Goal: Task Accomplishment & Management: Manage account settings

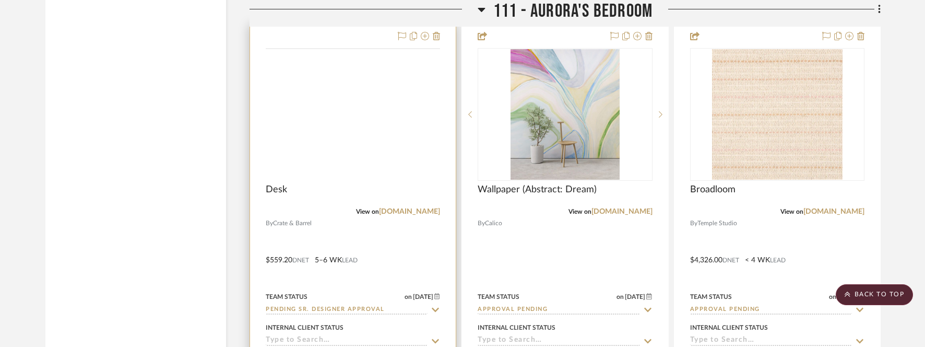
scroll to position [9143, 0]
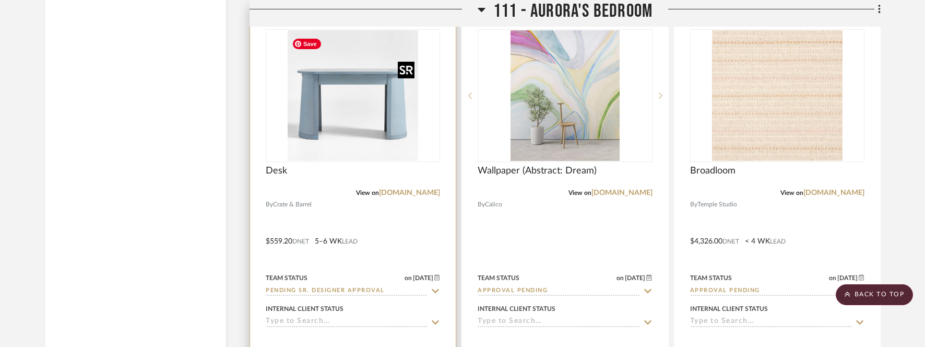
click at [366, 117] on img "0" at bounding box center [353, 95] width 131 height 131
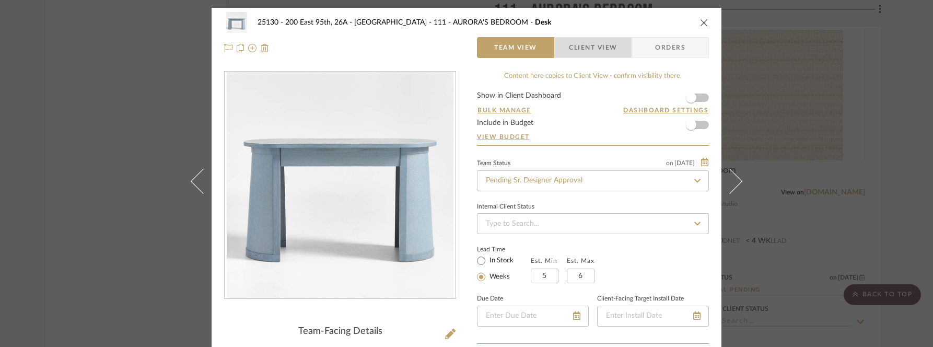
drag, startPoint x: 568, startPoint y: 44, endPoint x: 551, endPoint y: 49, distance: 17.0
click at [569, 44] on span "Client View" at bounding box center [593, 47] width 48 height 21
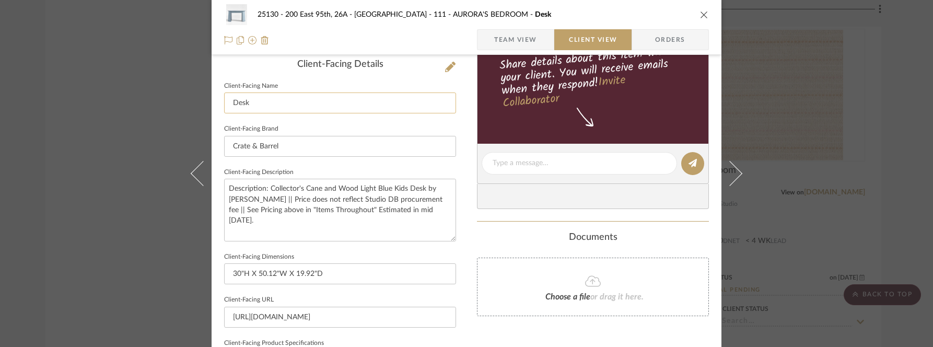
scroll to position [313, 0]
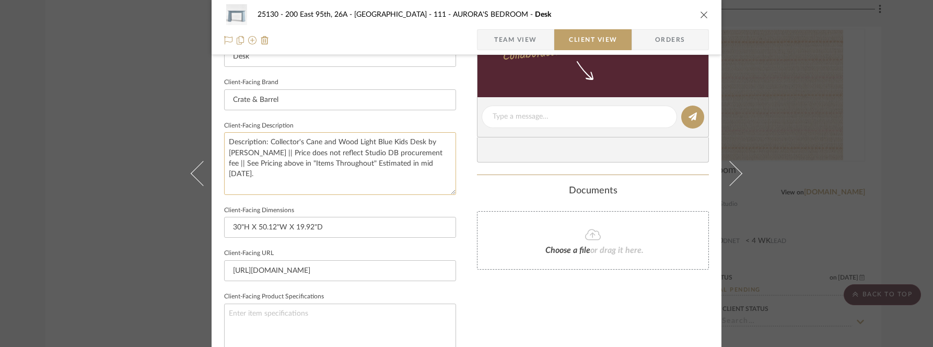
click at [263, 181] on textarea "Description: Collector's Cane and Wood Light Blue Kids Desk by Jeremiah Brent |…" at bounding box center [340, 163] width 232 height 62
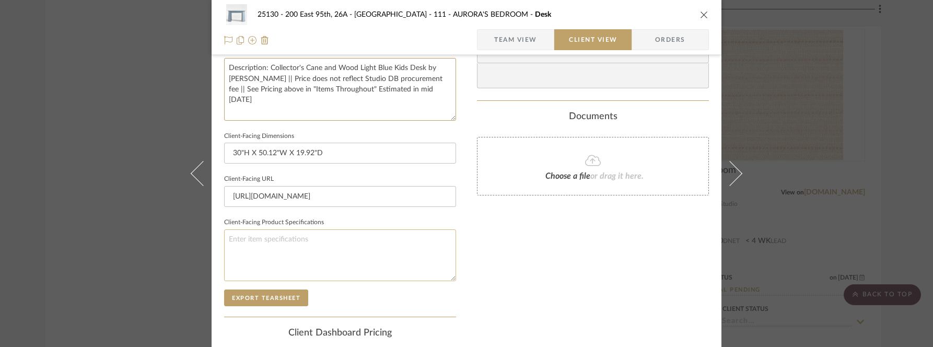
scroll to position [452, 0]
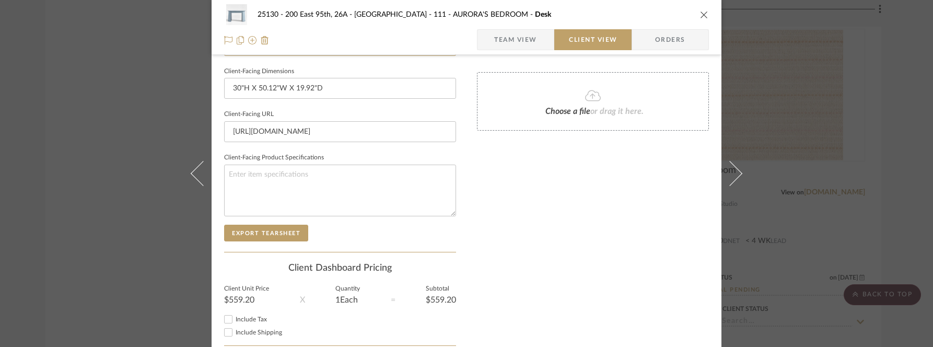
type textarea "Description: Collector's Cane and Wood Light Blue Kids Desk by Jeremiah Brent |…"
click at [253, 309] on sr-form-field "Client Unit Price $559.20" at bounding box center [246, 299] width 45 height 26
click at [248, 316] on span "Include Tax" at bounding box center [251, 319] width 31 height 6
click at [234, 314] on input "Include Tax" at bounding box center [228, 319] width 13 height 13
checkbox input "false"
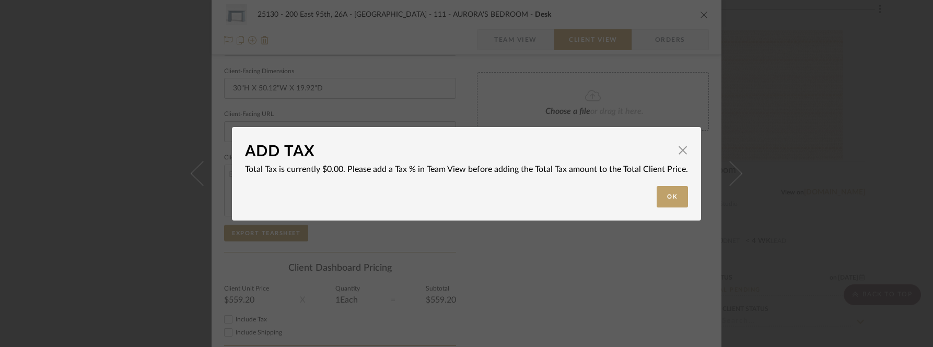
click at [251, 331] on div "ADD TAX × Total Tax is currently $0.00. Please add a Tax % in Team View before …" at bounding box center [466, 173] width 933 height 347
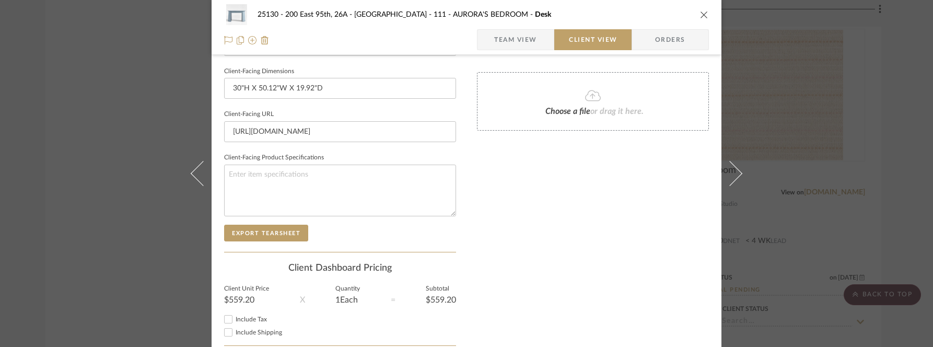
click at [251, 329] on span "Include Shipping" at bounding box center [259, 332] width 46 height 6
click at [234, 328] on input "Include Shipping" at bounding box center [228, 332] width 13 height 13
checkbox input "false"
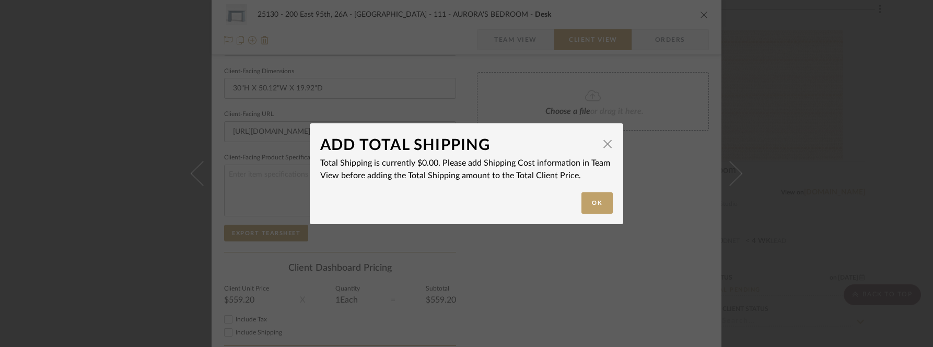
click at [516, 259] on div "ADD TOTAL SHIPPING × Total Shipping is currently $0.00. Please add Shipping Cos…" at bounding box center [466, 173] width 933 height 347
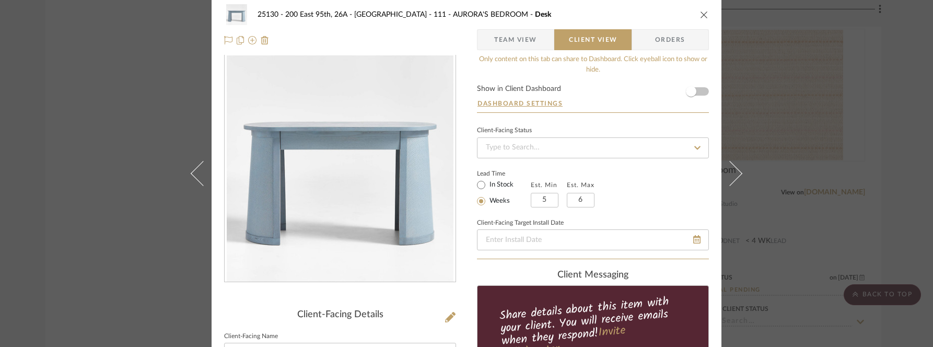
scroll to position [0, 0]
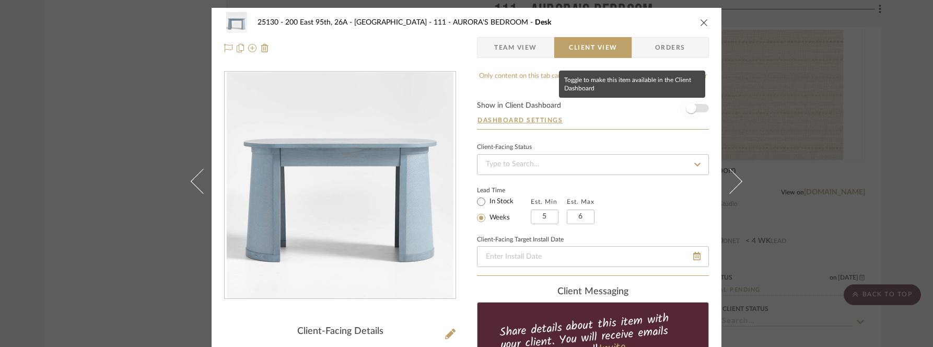
click at [693, 110] on span "button" at bounding box center [690, 108] width 23 height 23
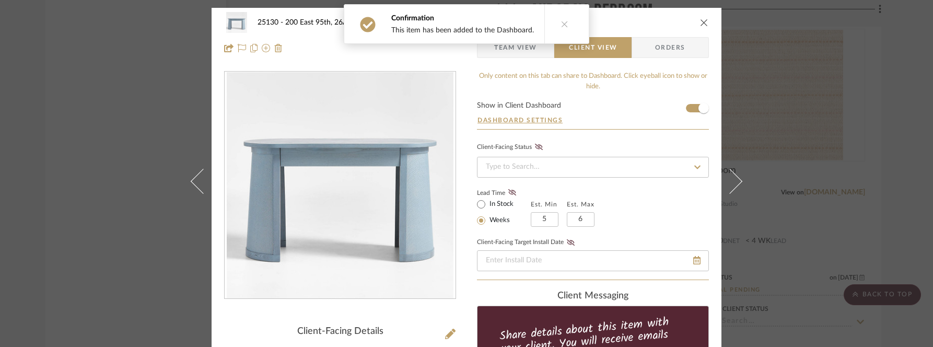
click at [566, 26] on button at bounding box center [564, 24] width 40 height 39
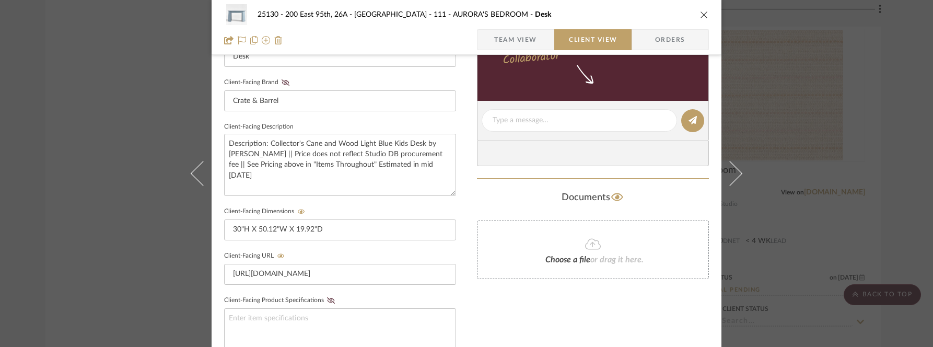
scroll to position [487, 0]
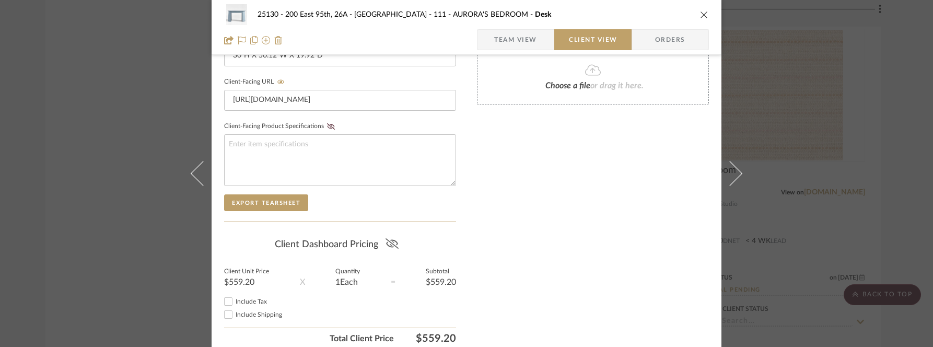
click at [392, 238] on icon at bounding box center [391, 243] width 13 height 10
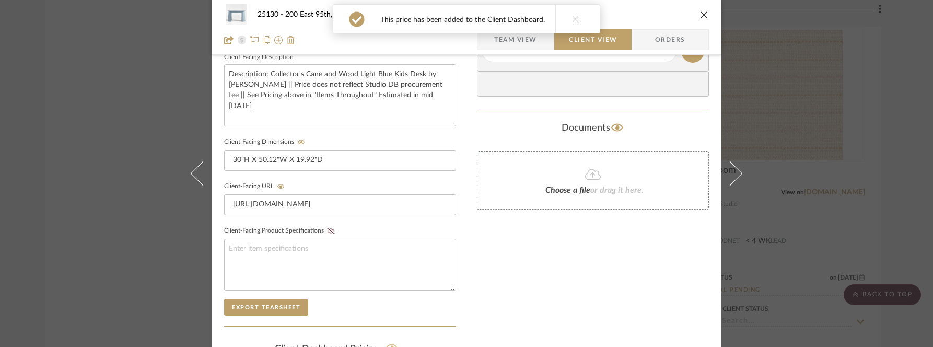
scroll to position [526, 0]
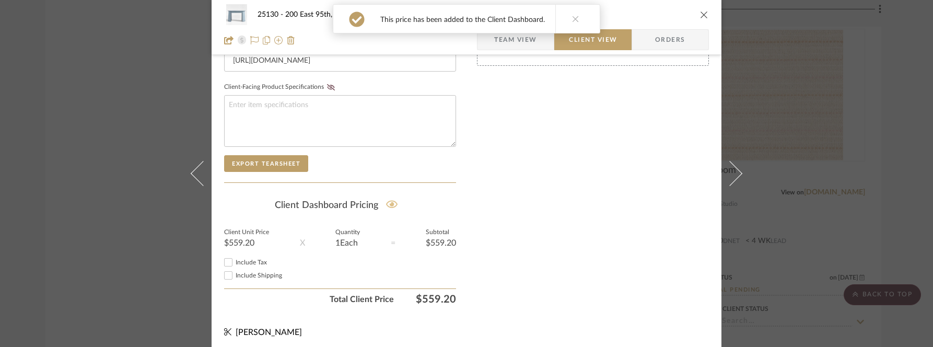
click at [241, 259] on span "Include Tax" at bounding box center [251, 262] width 31 height 6
click at [234, 257] on input "Include Tax" at bounding box center [228, 262] width 13 height 13
checkbox input "false"
click at [248, 272] on span "Include Shipping" at bounding box center [259, 275] width 46 height 6
click at [234, 272] on input "Include Shipping" at bounding box center [228, 275] width 13 height 13
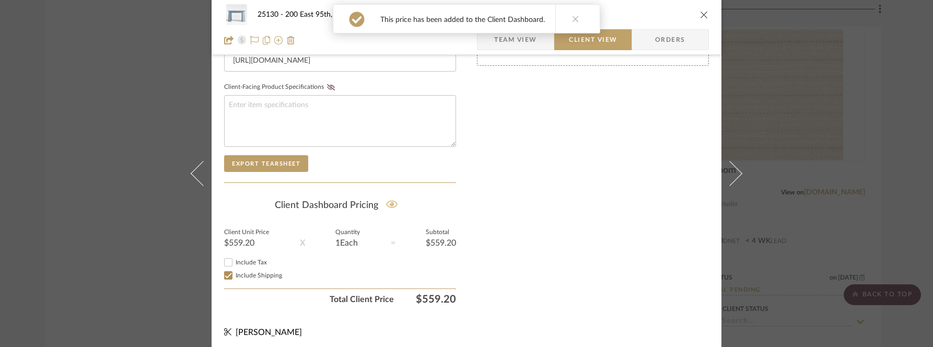
checkbox input "false"
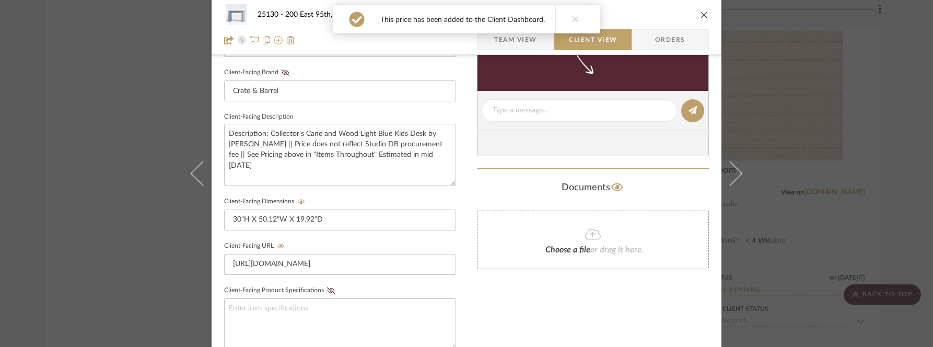
scroll to position [248, 0]
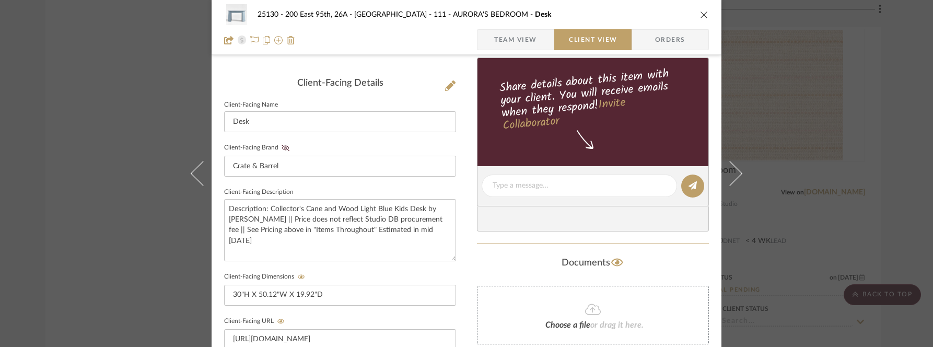
click at [700, 14] on icon "close" at bounding box center [704, 14] width 8 height 8
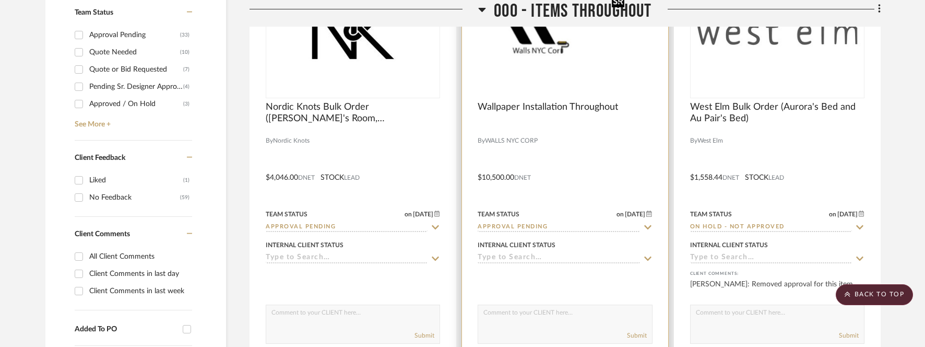
scroll to position [232, 0]
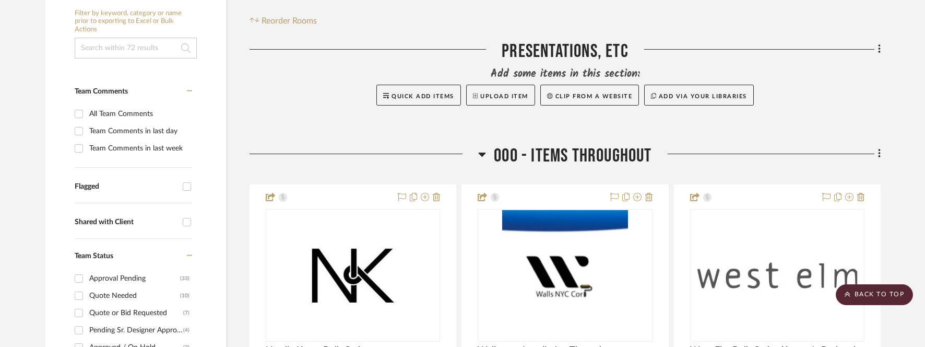
click at [118, 330] on div "Pending Sr. Designer Approval" at bounding box center [136, 330] width 94 height 17
click at [87, 330] on input "Pending Sr. Designer Approval (4)" at bounding box center [78, 330] width 17 height 17
checkbox input "true"
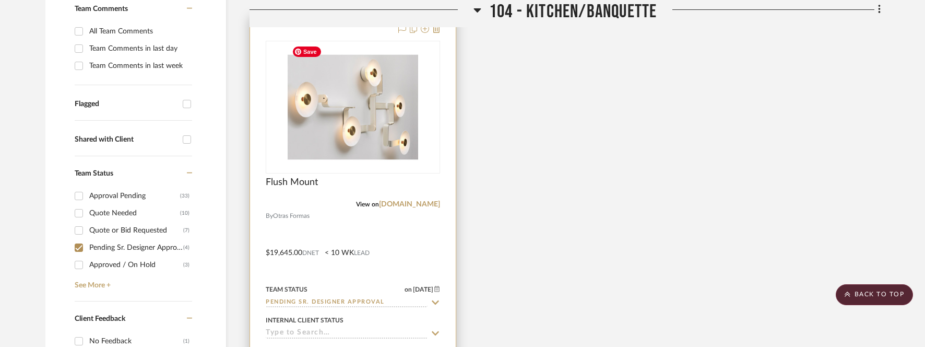
scroll to position [371, 0]
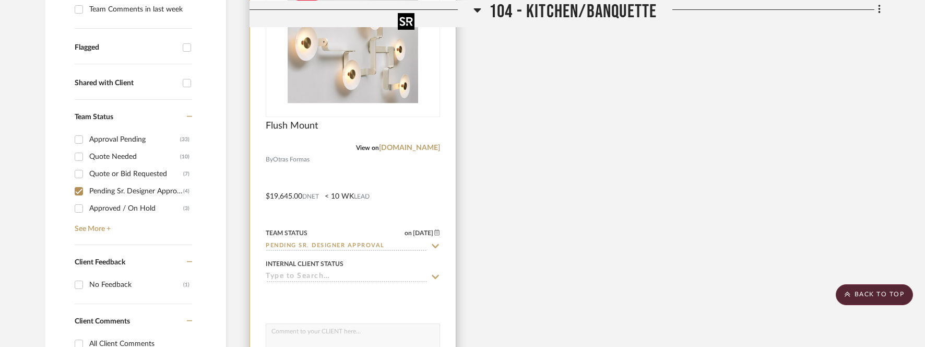
click at [338, 64] on img "0" at bounding box center [353, 50] width 131 height 131
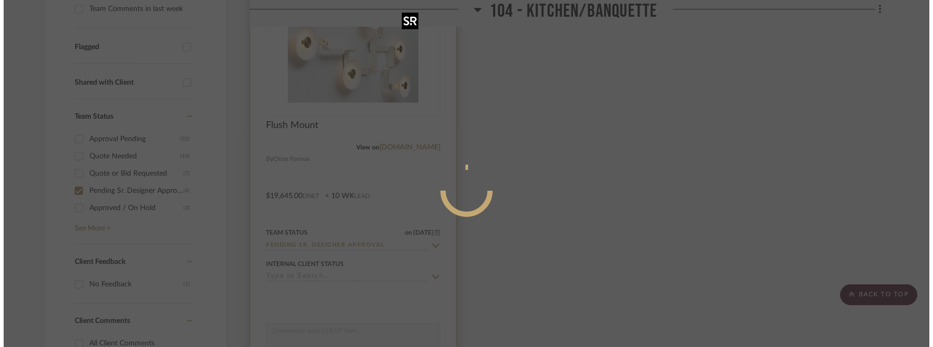
scroll to position [0, 0]
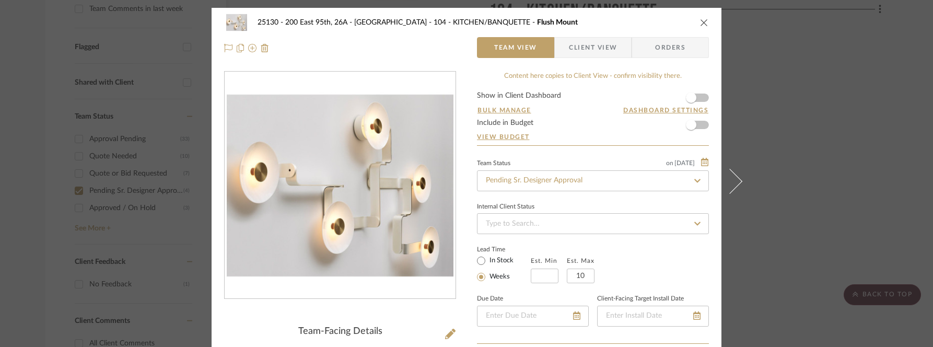
click at [569, 44] on span "Client View" at bounding box center [593, 47] width 48 height 21
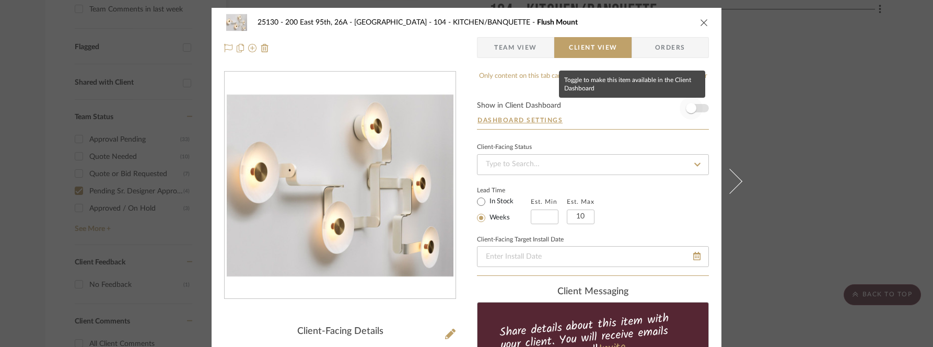
click at [692, 107] on span "button" at bounding box center [690, 108] width 23 height 23
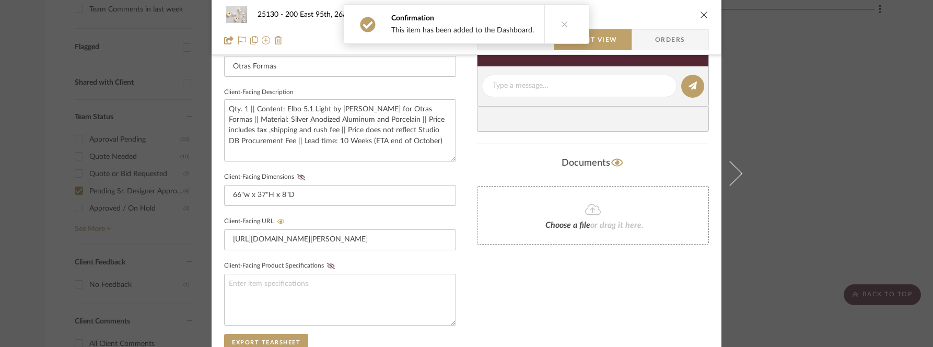
scroll to position [526, 0]
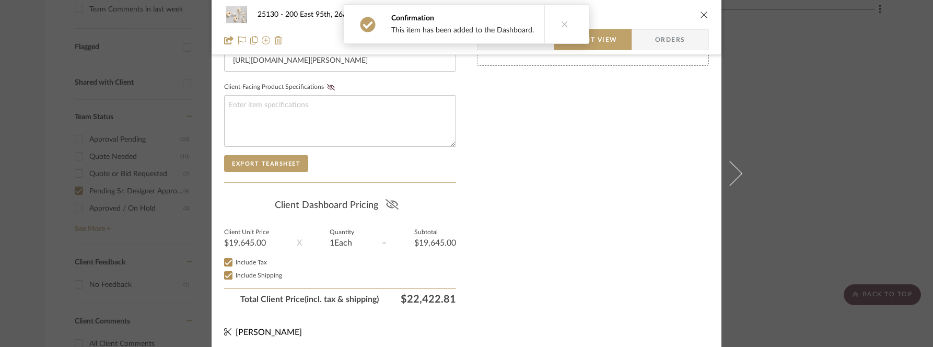
click at [393, 199] on icon at bounding box center [391, 204] width 13 height 10
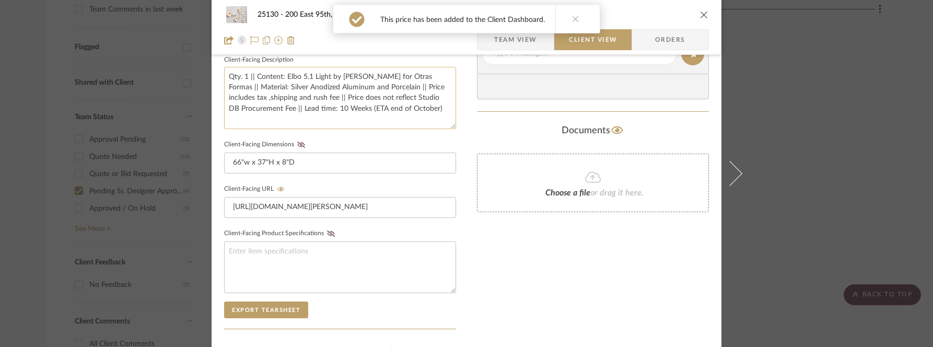
scroll to position [317, 0]
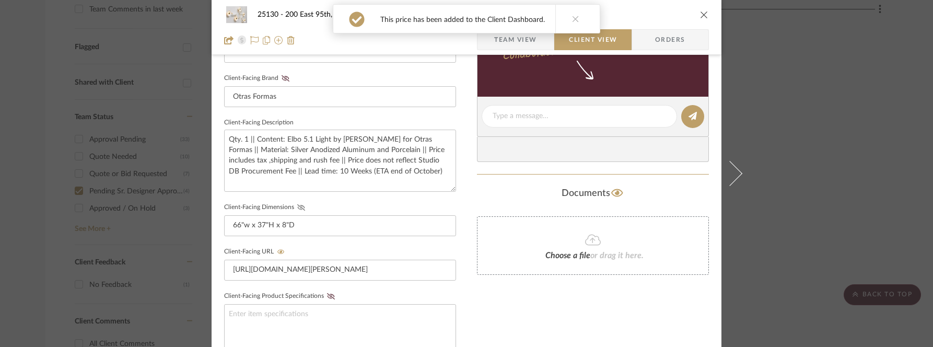
click at [297, 204] on icon at bounding box center [301, 207] width 8 height 6
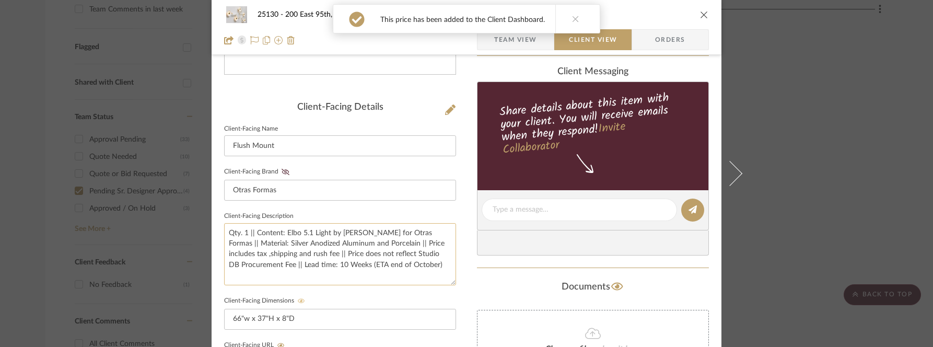
scroll to position [213, 0]
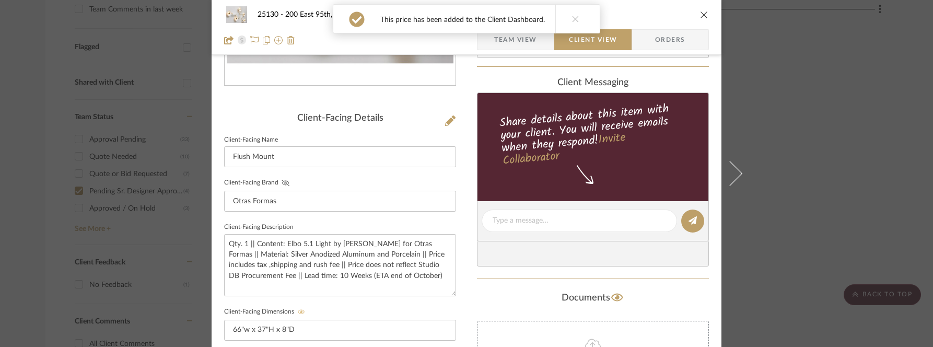
click at [281, 183] on icon at bounding box center [285, 183] width 8 height 6
click at [581, 16] on button at bounding box center [575, 19] width 40 height 28
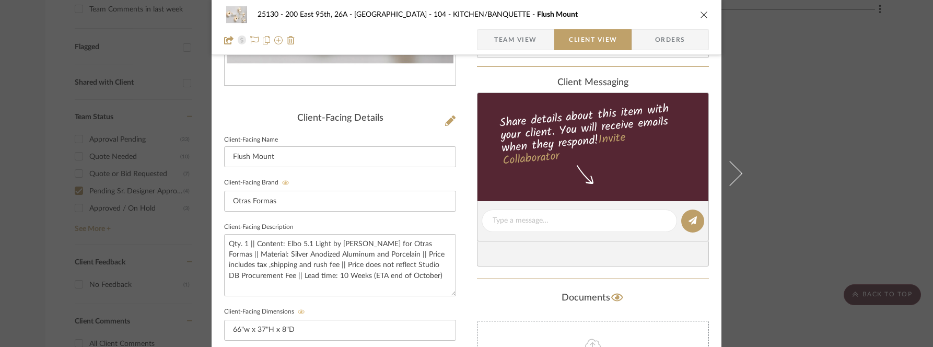
click at [517, 31] on span "Team View" at bounding box center [515, 39] width 43 height 21
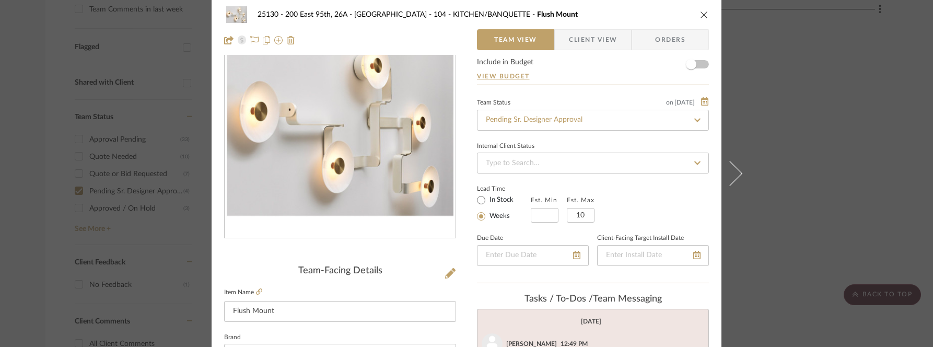
scroll to position [0, 0]
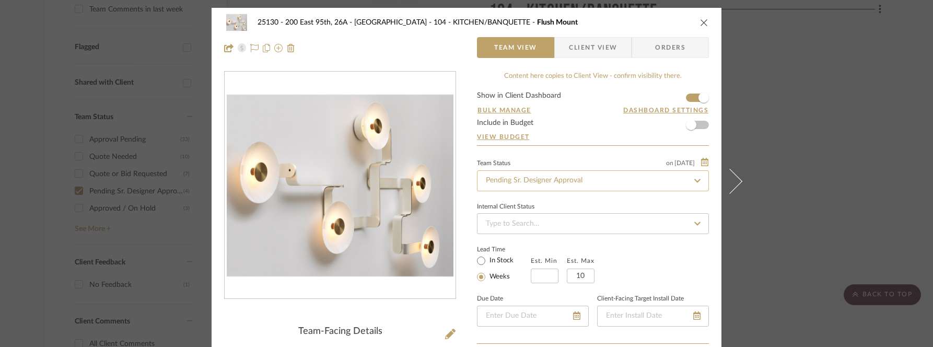
click at [516, 179] on input "Pending Sr. Designer Approval" at bounding box center [593, 180] width 232 height 21
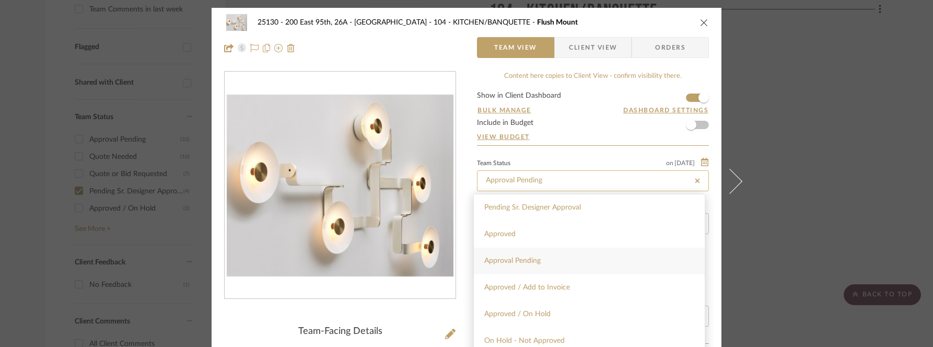
type input "Approval Pending"
type input "[DATE]"
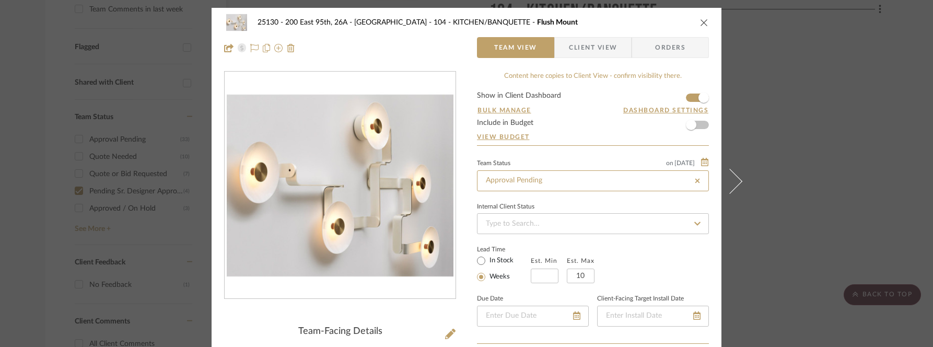
type input "[DATE]"
type input "Approval Pending"
click at [701, 23] on icon "close" at bounding box center [704, 22] width 8 height 8
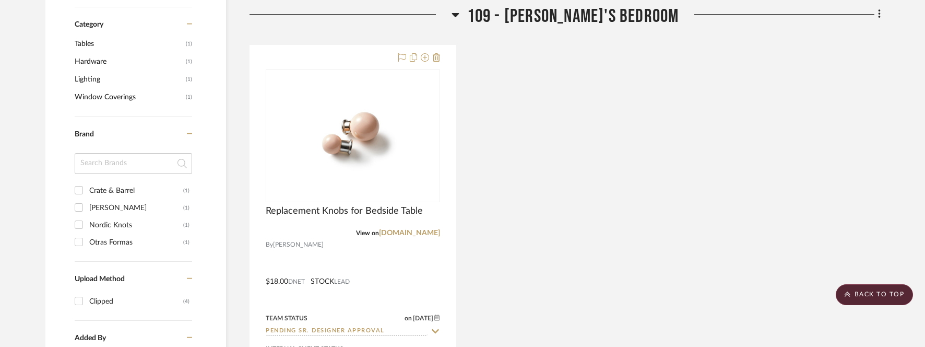
scroll to position [858, 0]
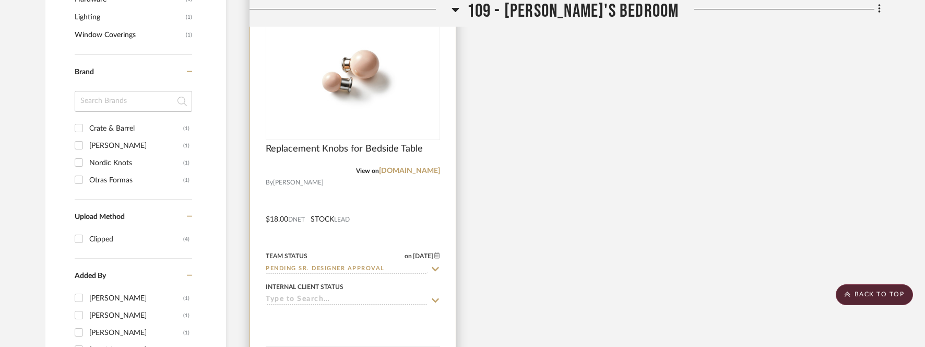
click at [313, 91] on img "0" at bounding box center [353, 73] width 104 height 131
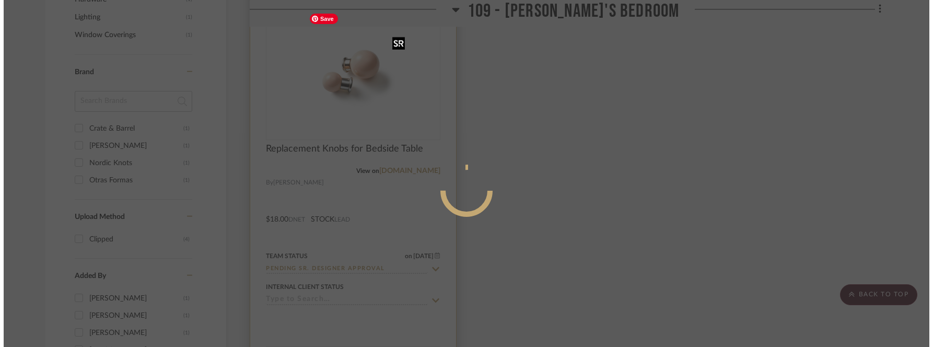
scroll to position [0, 0]
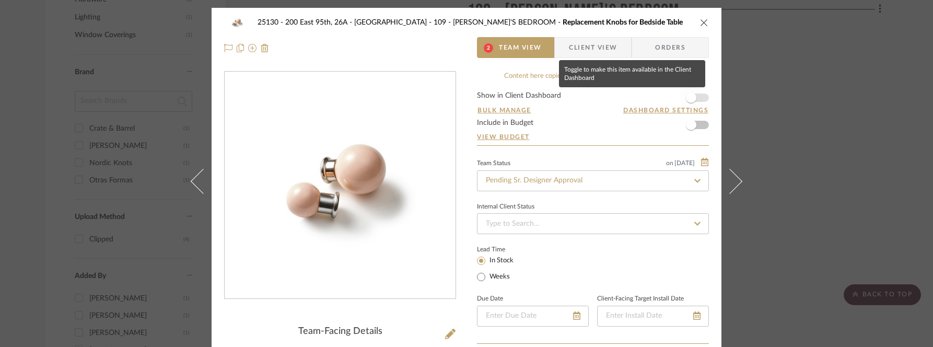
click at [697, 94] on span "button" at bounding box center [690, 97] width 23 height 23
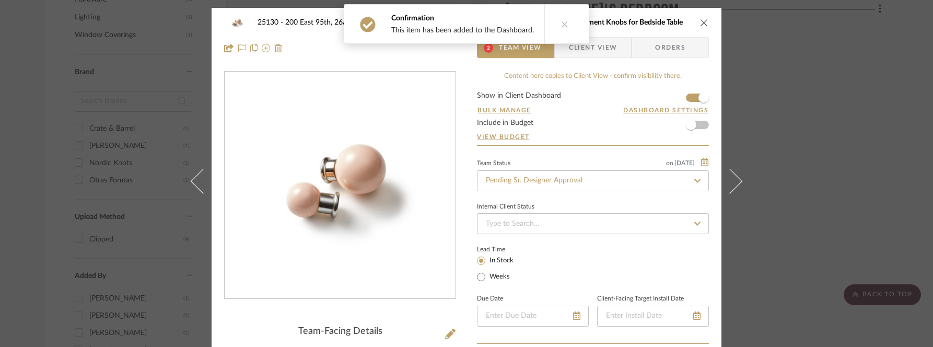
click at [583, 54] on span "Client View" at bounding box center [593, 47] width 48 height 21
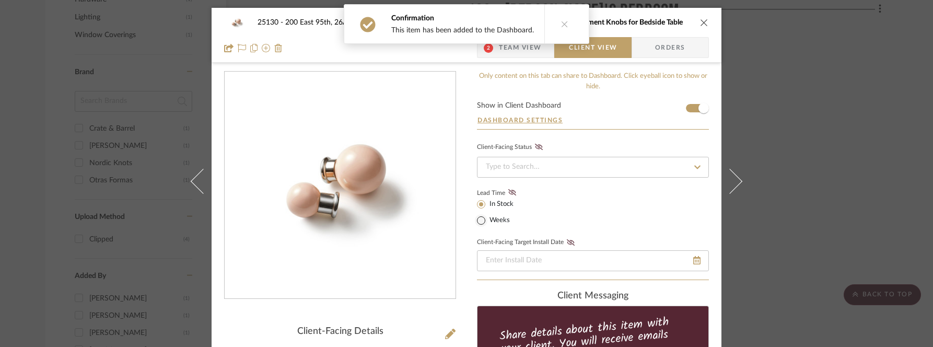
scroll to position [278, 0]
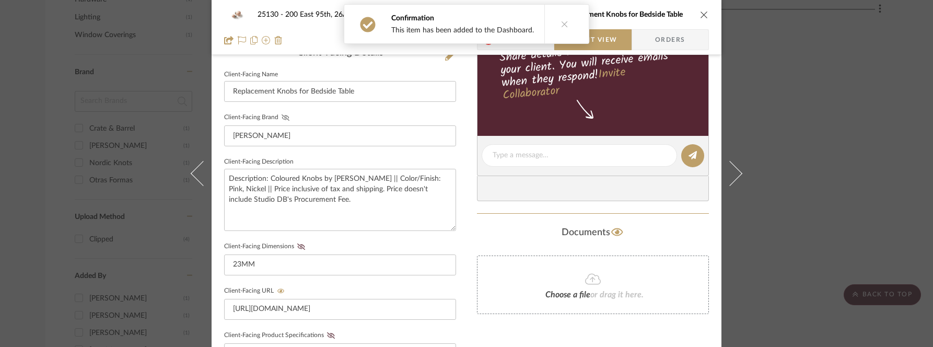
click at [281, 119] on icon at bounding box center [285, 117] width 8 height 6
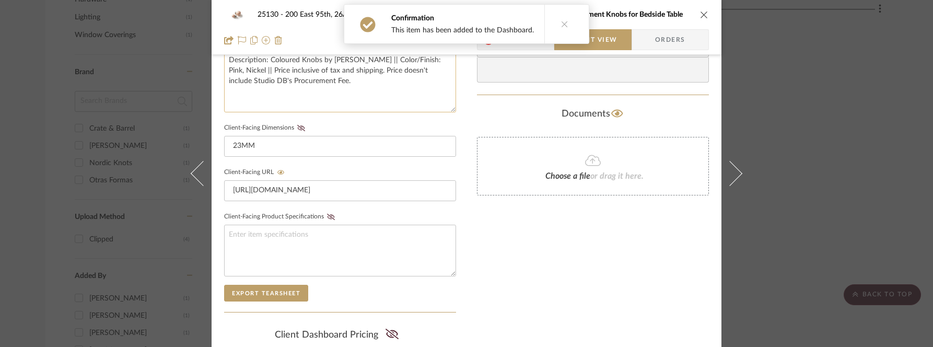
scroll to position [452, 0]
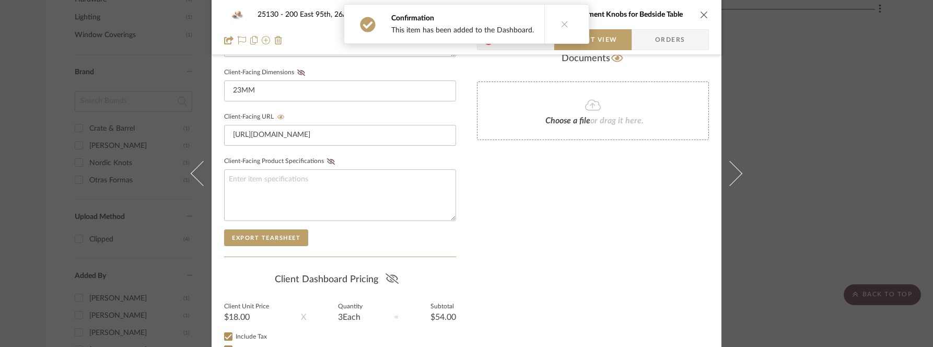
click at [385, 273] on icon at bounding box center [391, 278] width 13 height 10
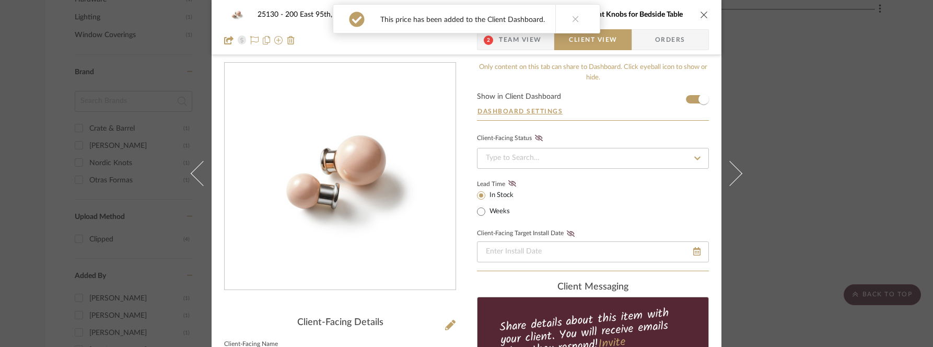
scroll to position [0, 0]
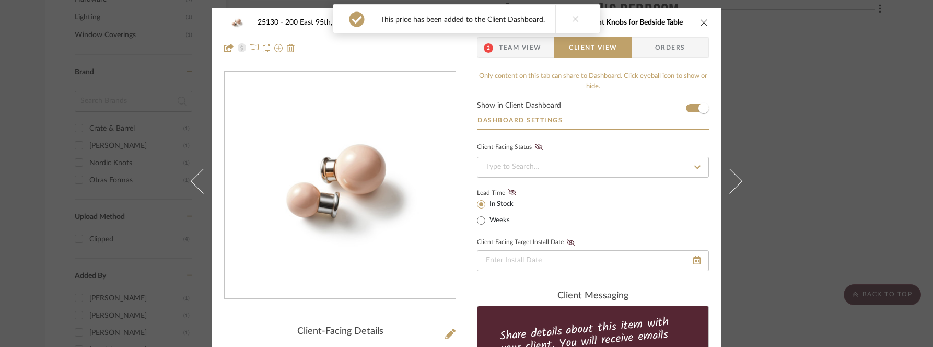
click at [525, 59] on div "25130 - 200 East 95th, 26A - Kosheleva 109 - ASTRID'S BEDROOM Replacement Knobs…" at bounding box center [466, 35] width 510 height 55
click at [521, 52] on span "Team View" at bounding box center [520, 47] width 43 height 21
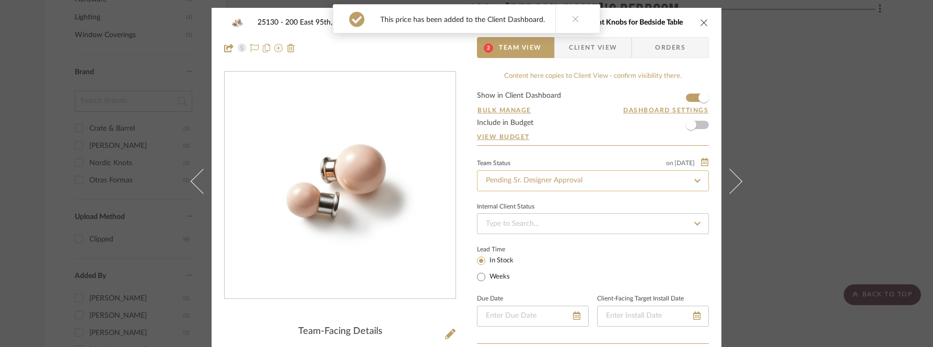
click at [518, 185] on input "Pending Sr. Designer Approval" at bounding box center [593, 180] width 232 height 21
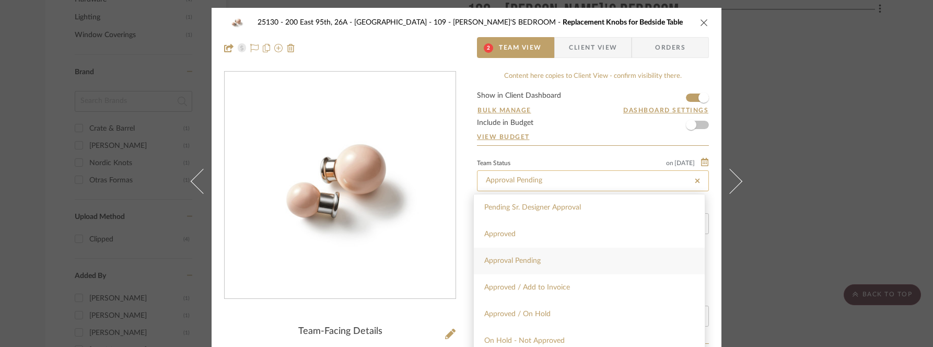
type input "Approval Pending"
type input "[DATE]"
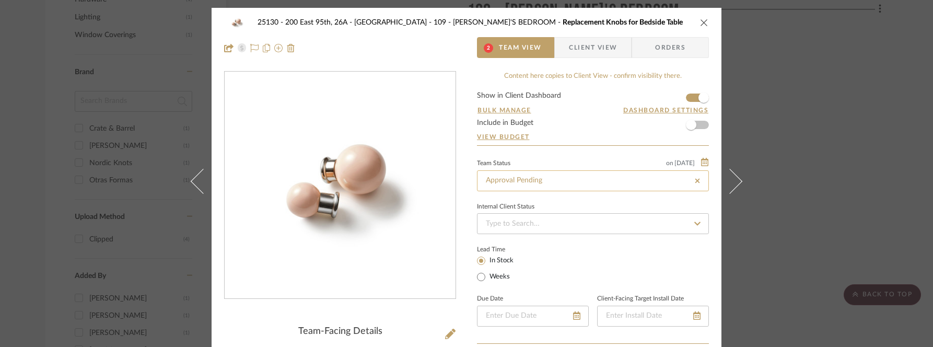
type input "[DATE]"
type input "Approval Pending"
click at [704, 27] on button "close" at bounding box center [703, 22] width 9 height 9
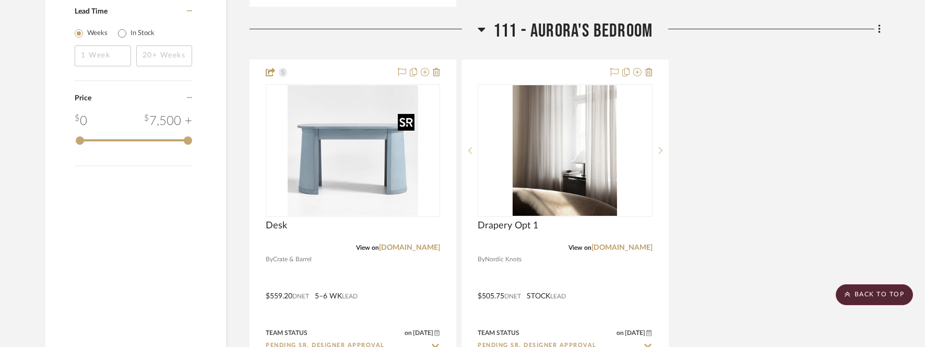
scroll to position [1346, 0]
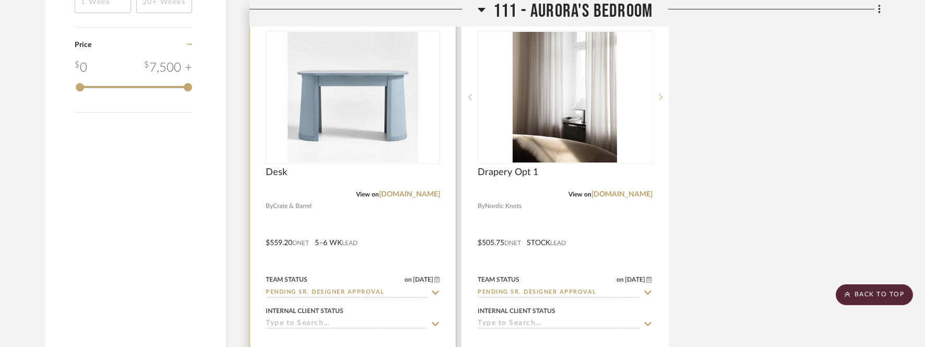
click at [306, 295] on input "Pending Sr. Designer Approval" at bounding box center [347, 293] width 162 height 10
type input "Approval Pending"
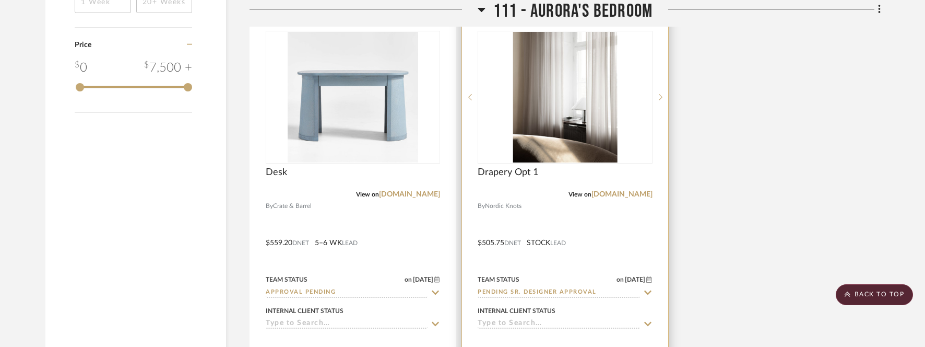
scroll to position [1276, 0]
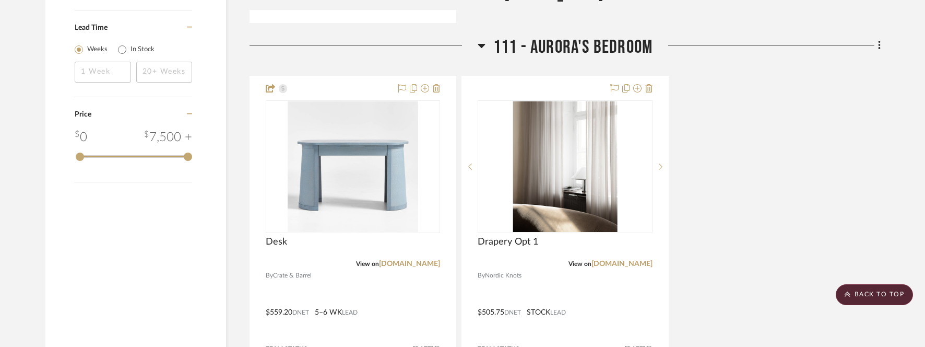
click at [756, 131] on div "Desk View on app.stylerow.com By Crate & Barrel $559.20 DNET 5–6 WK LEAD Team S…" at bounding box center [565, 305] width 631 height 458
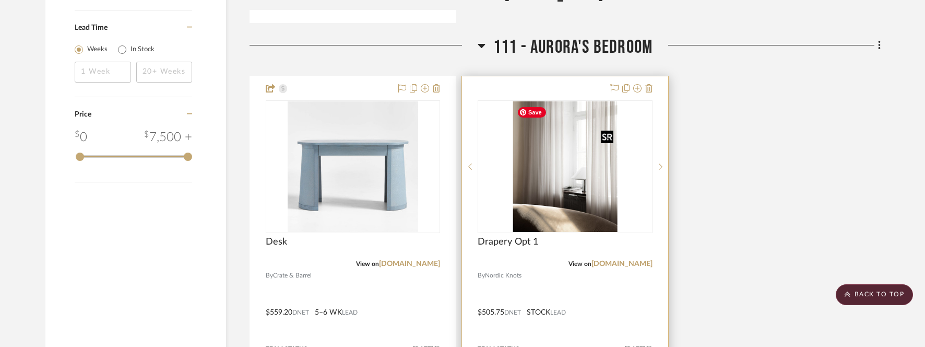
click at [578, 179] on img "0" at bounding box center [565, 166] width 104 height 131
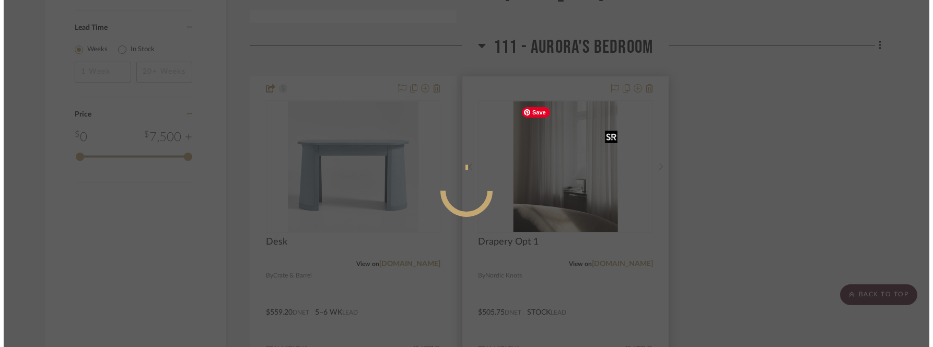
scroll to position [0, 0]
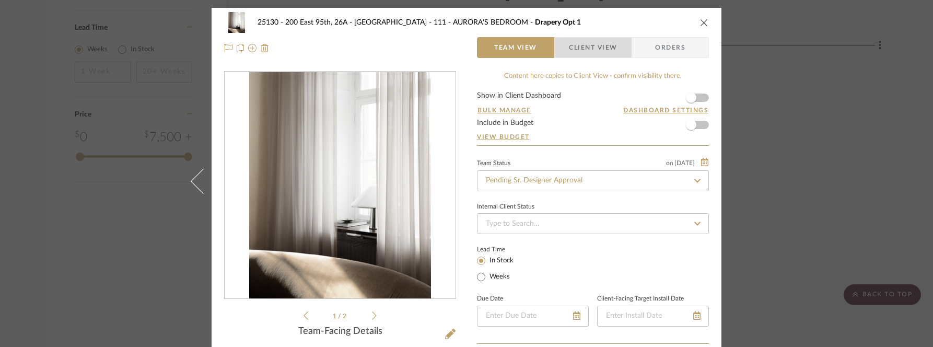
click at [591, 51] on span "Client View" at bounding box center [593, 47] width 48 height 21
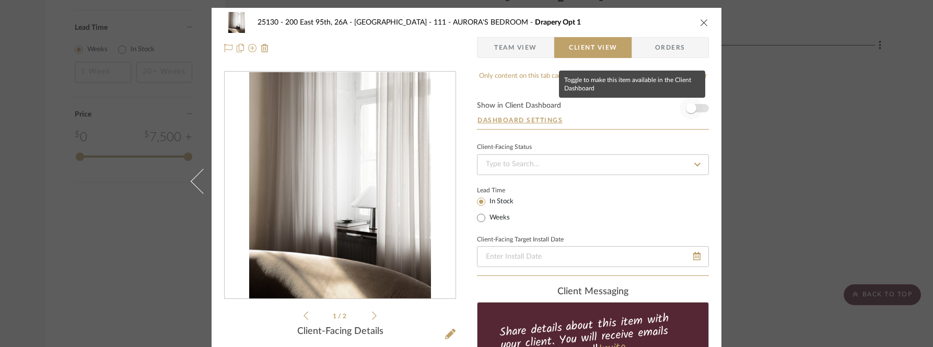
click at [696, 107] on span "button" at bounding box center [690, 108] width 23 height 23
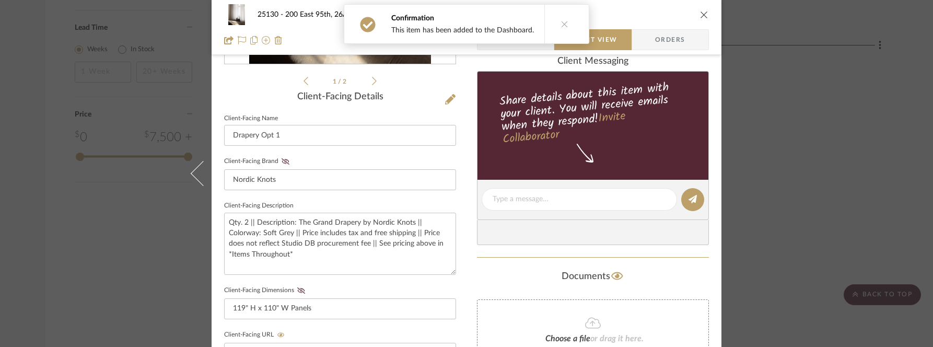
scroll to position [348, 0]
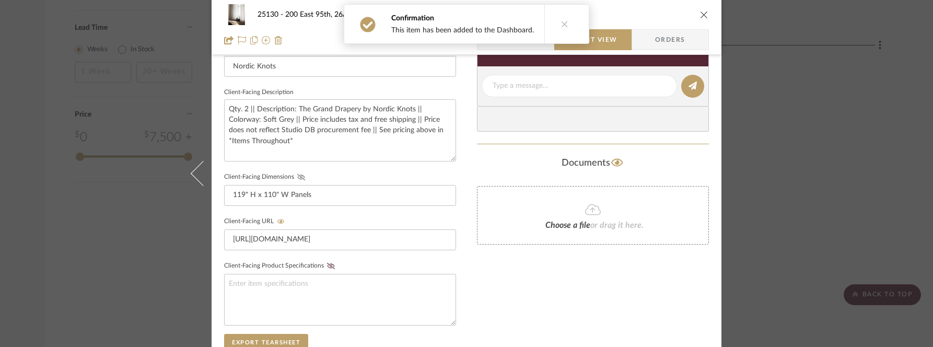
click at [297, 176] on icon at bounding box center [301, 177] width 8 height 6
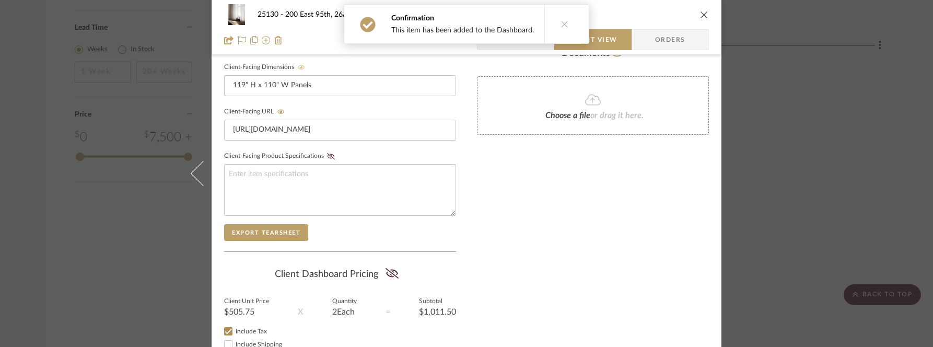
scroll to position [526, 0]
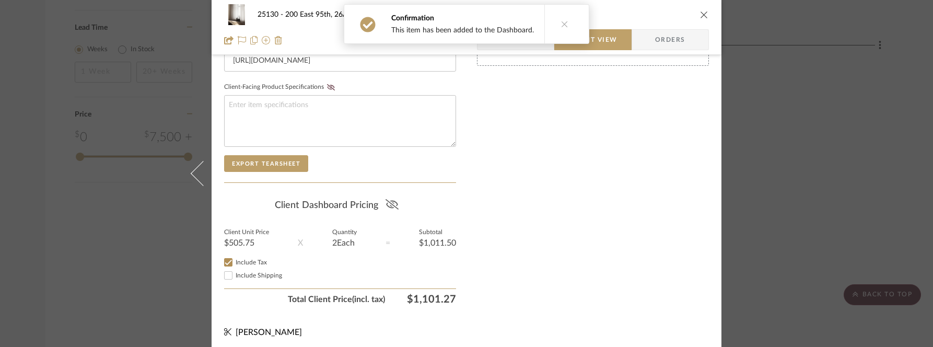
click at [388, 203] on icon at bounding box center [391, 204] width 13 height 10
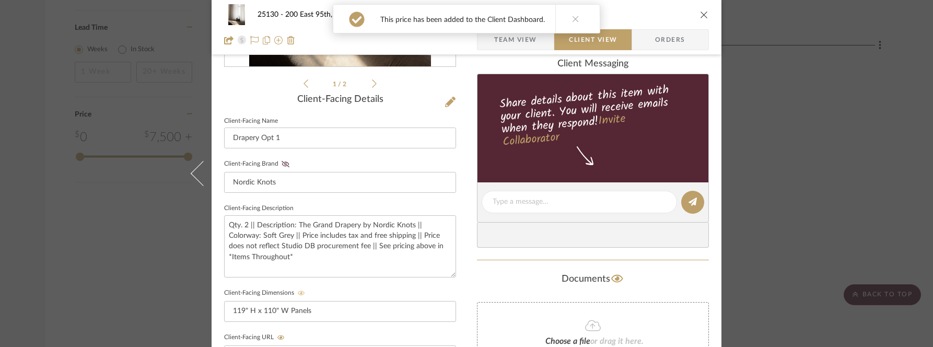
scroll to position [179, 0]
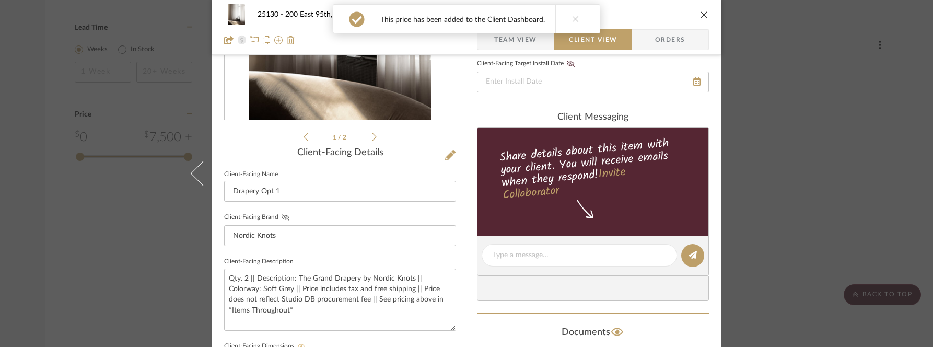
click at [281, 215] on icon at bounding box center [285, 217] width 8 height 6
click at [524, 40] on span "Team View" at bounding box center [515, 39] width 43 height 21
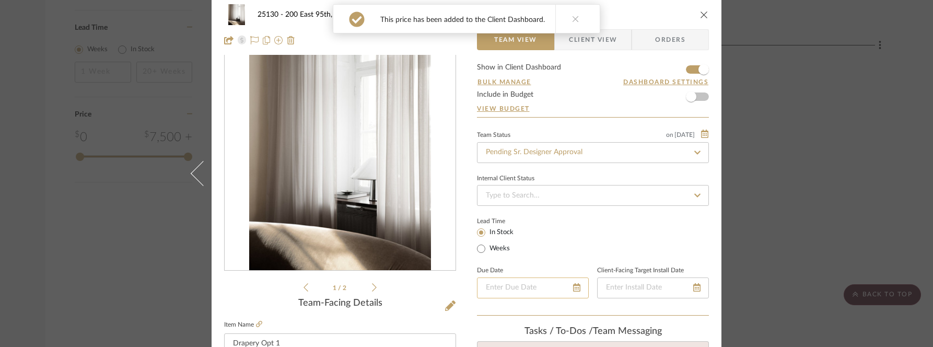
scroll to position [0, 0]
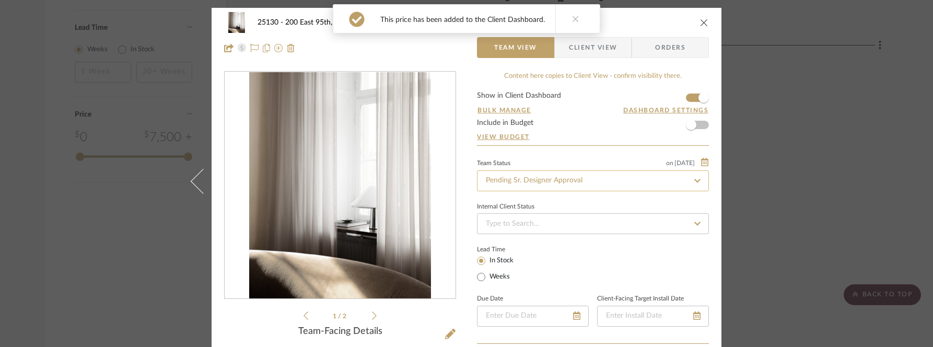
click at [518, 178] on input "Pending Sr. Designer Approval" at bounding box center [593, 180] width 232 height 21
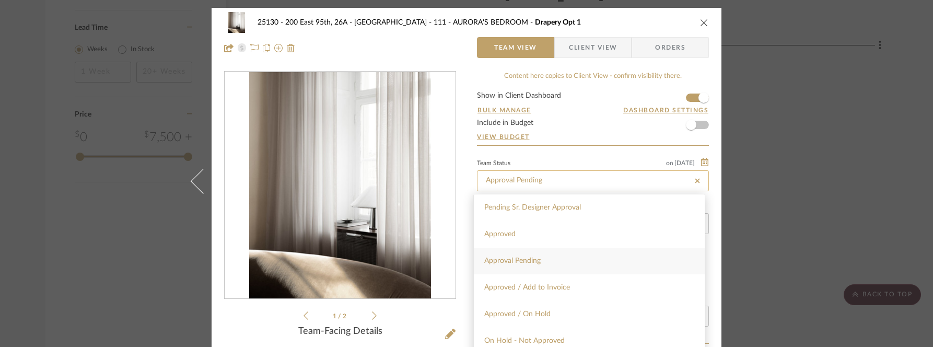
type input "Approval Pending"
type input "[DATE]"
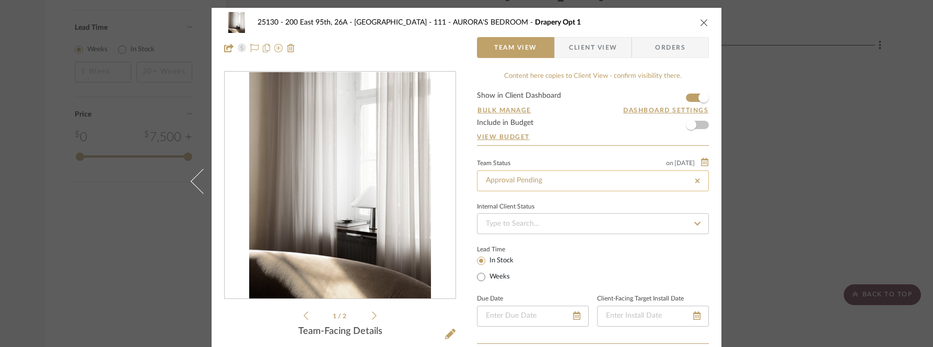
type input "[DATE]"
type input "Approval Pending"
click at [698, 29] on div "25130 - 200 East 95th, 26A - Kosheleva 111 - AURORA'S BEDROOM Drapery Opt 1" at bounding box center [466, 22] width 485 height 21
click at [703, 25] on icon "close" at bounding box center [704, 22] width 8 height 8
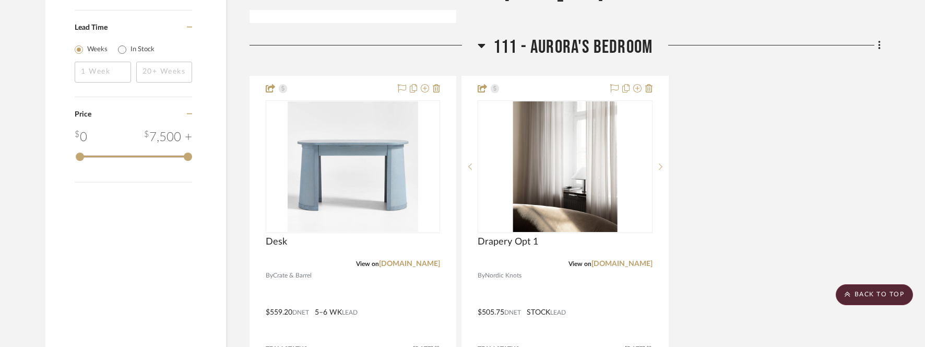
click at [858, 186] on div "Desk View on app.stylerow.com By Crate & Barrel $559.20 DNET 5–6 WK LEAD Team S…" at bounding box center [565, 305] width 631 height 458
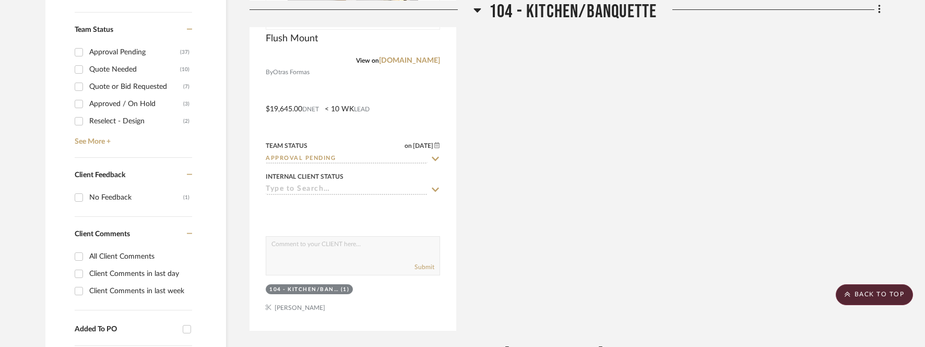
scroll to position [384, 0]
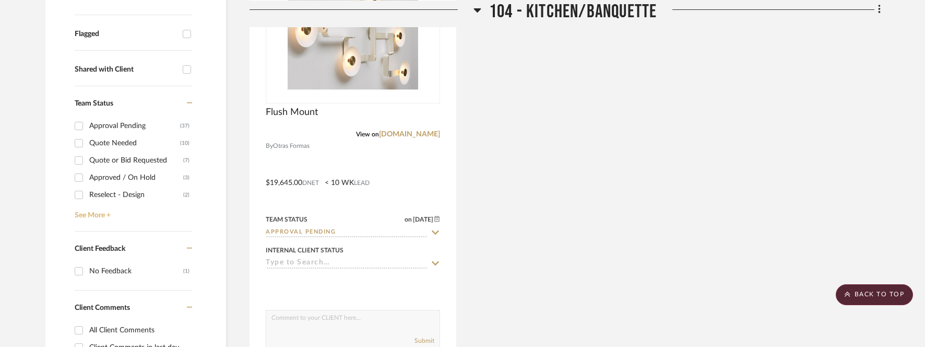
click at [98, 216] on link "See More +" at bounding box center [132, 211] width 120 height 17
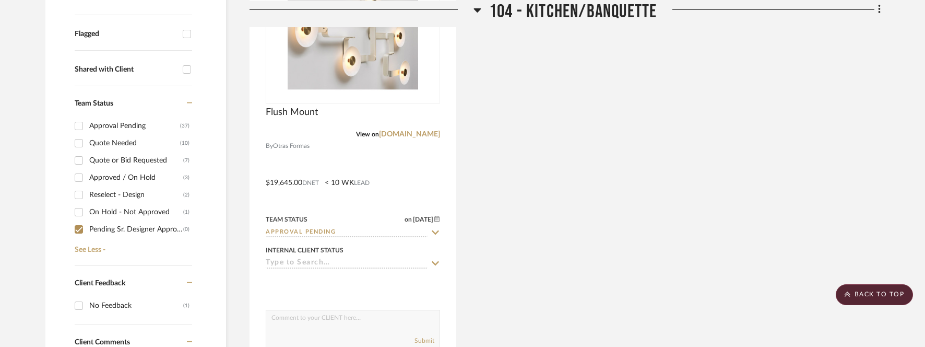
click at [77, 226] on input "Pending Sr. Designer Approval (0)" at bounding box center [78, 229] width 17 height 17
checkbox input "false"
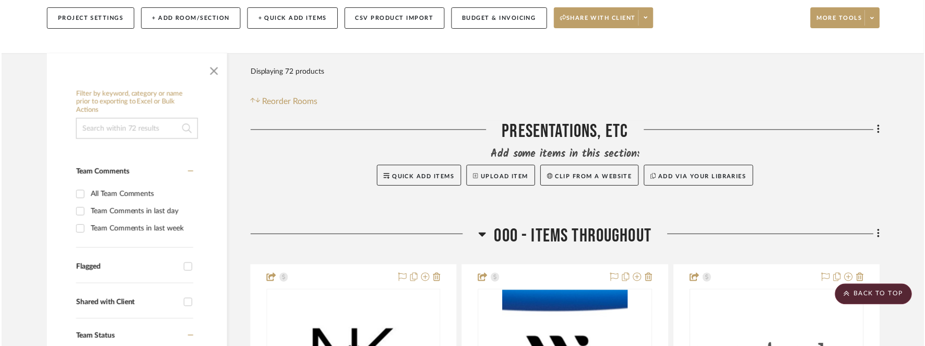
scroll to position [36, 0]
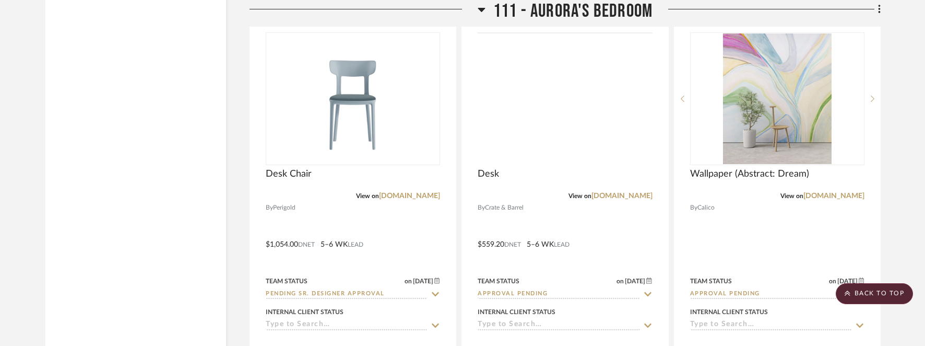
scroll to position [9143, 0]
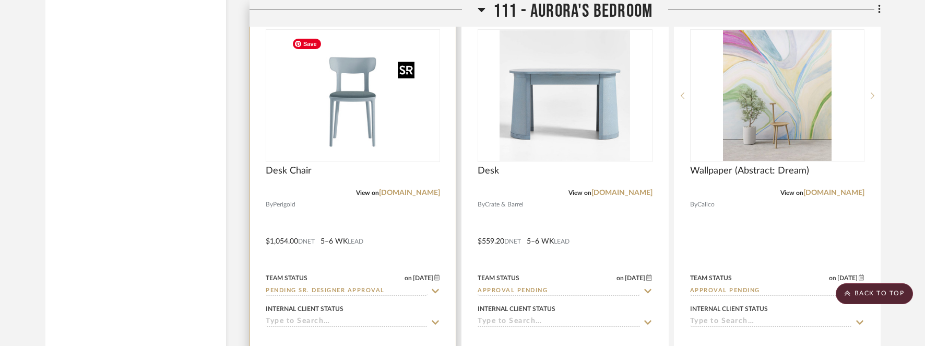
click at [358, 115] on img "0" at bounding box center [353, 95] width 131 height 131
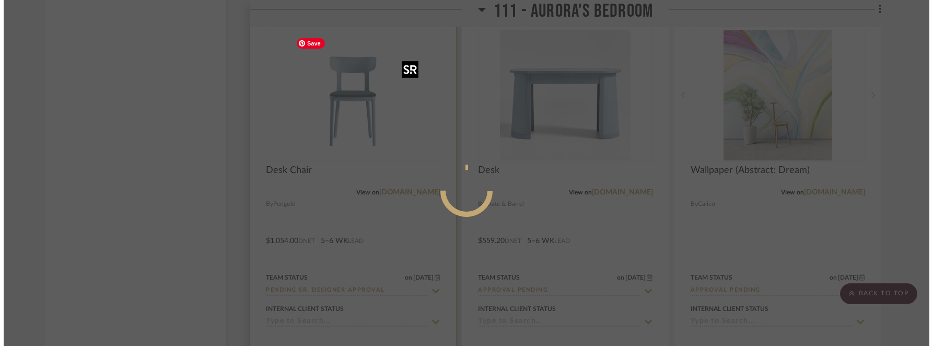
scroll to position [0, 0]
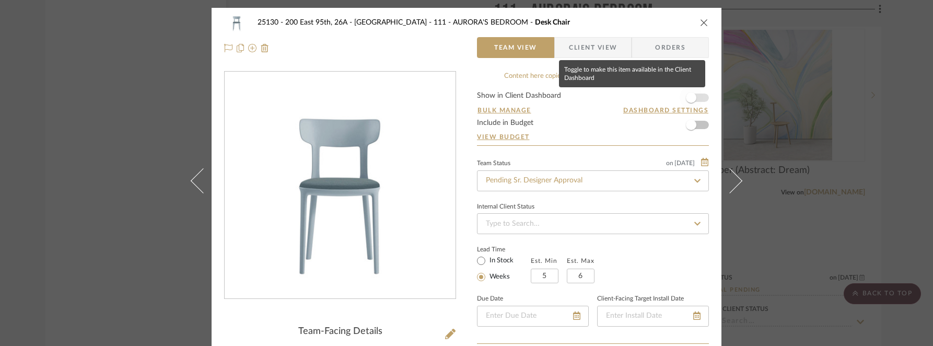
click at [696, 98] on span "button" at bounding box center [690, 97] width 23 height 23
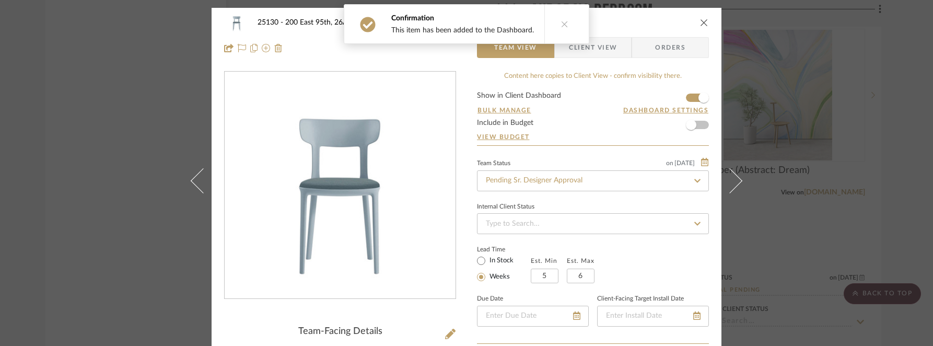
click at [593, 52] on span "Client View" at bounding box center [593, 47] width 48 height 21
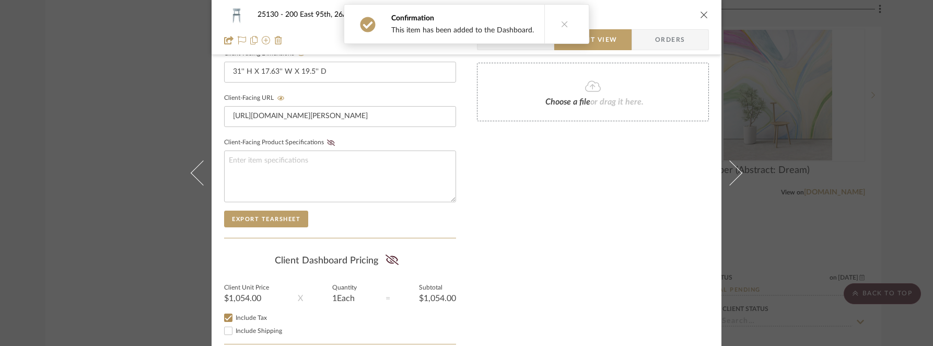
scroll to position [527, 0]
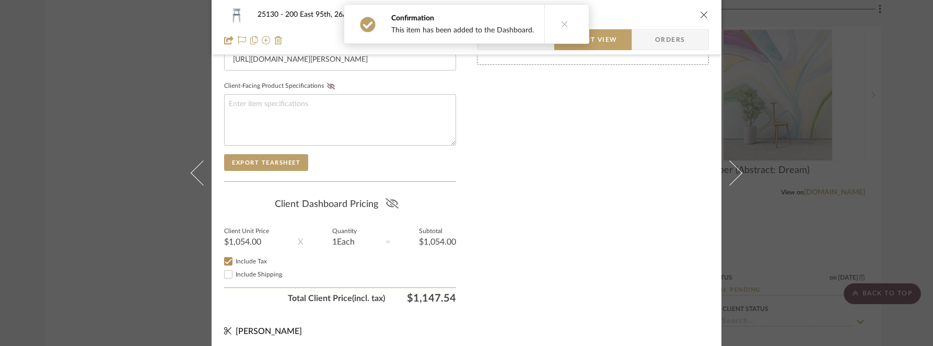
click at [385, 198] on icon at bounding box center [391, 203] width 13 height 10
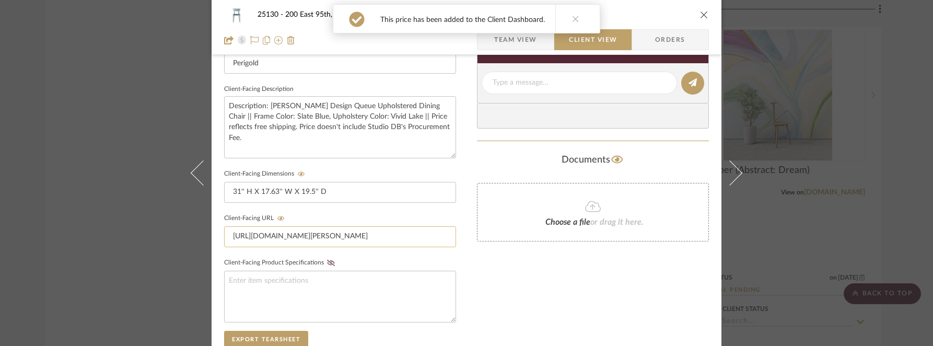
scroll to position [284, 0]
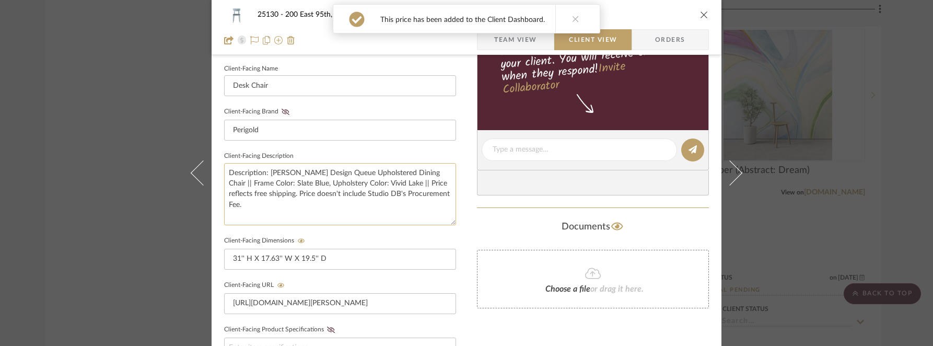
click at [272, 192] on textarea "Description: [PERSON_NAME] Design Queue Upholstered Dining Chair || Frame Color…" at bounding box center [340, 194] width 232 height 62
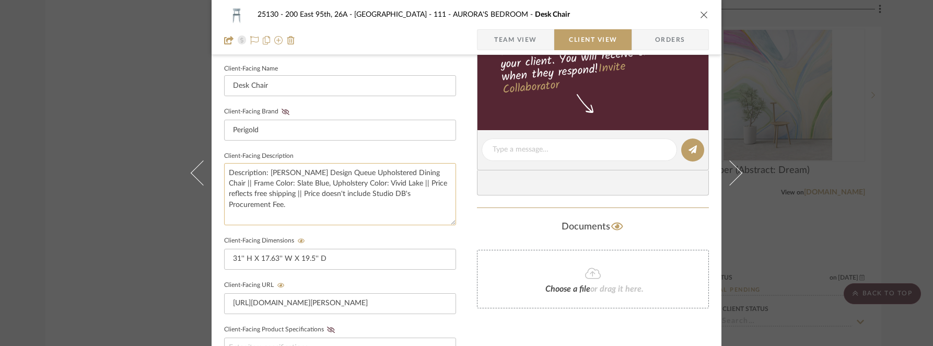
drag, startPoint x: 314, startPoint y: 190, endPoint x: 308, endPoint y: 194, distance: 7.3
click at [308, 194] on textarea "Description: [PERSON_NAME] Design Queue Upholstered Dining Chair || Frame Color…" at bounding box center [340, 194] width 232 height 62
click at [446, 196] on textarea "Description: [PERSON_NAME] Design Queue Upholstered Dining Chair || Frame Color…" at bounding box center [340, 194] width 232 height 62
type textarea "Description: [PERSON_NAME] Design Queue Upholstered Dining Chair || Frame Color…"
click at [500, 239] on div "Documents Choose a file or drag it here." at bounding box center [593, 263] width 232 height 90
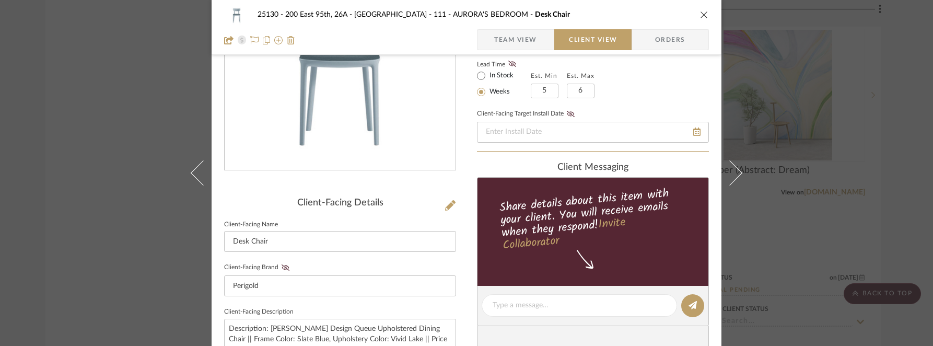
scroll to position [5, 0]
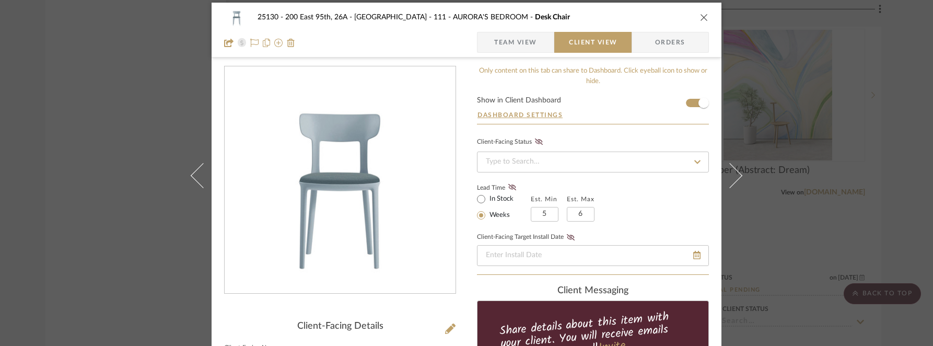
click at [503, 38] on span "Team View" at bounding box center [515, 42] width 43 height 21
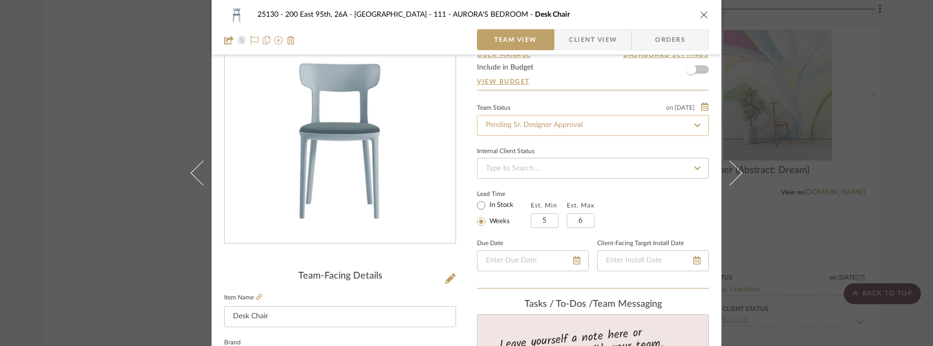
scroll to position [40, 0]
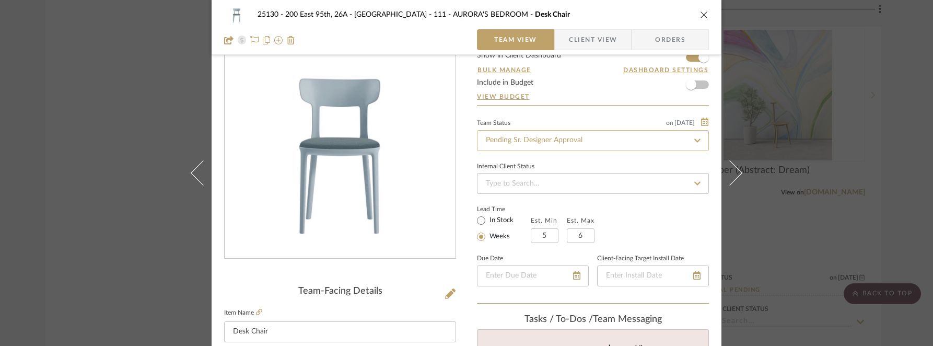
click at [513, 140] on input "Pending Sr. Designer Approval" at bounding box center [593, 140] width 232 height 21
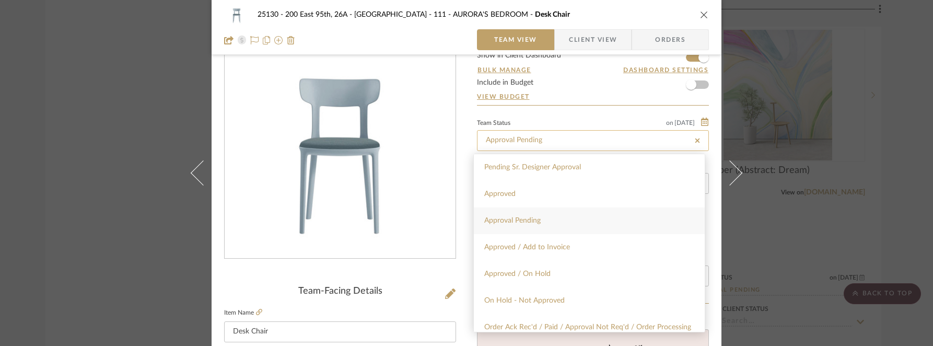
type input "Approval Pending"
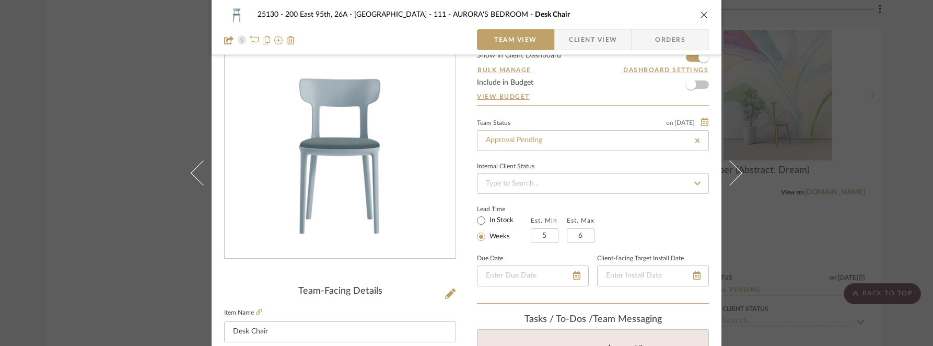
click at [700, 17] on icon "close" at bounding box center [704, 14] width 8 height 8
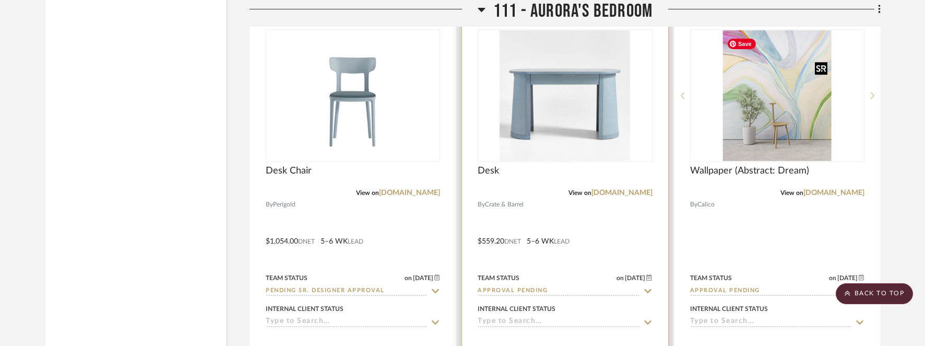
type input "Approval Pending"
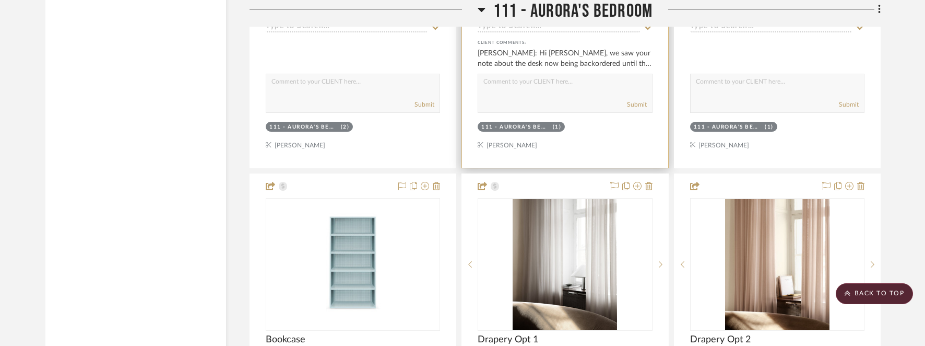
scroll to position [10501, 0]
